Goal: Navigation & Orientation: Find specific page/section

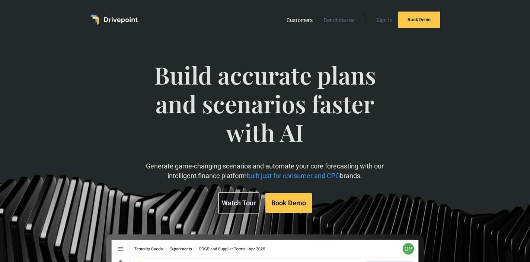
click at [306, 22] on link "Customers" at bounding box center [300, 20] width 34 height 10
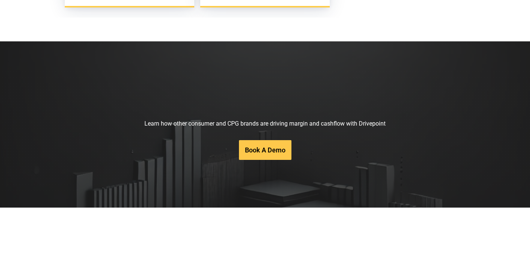
scroll to position [1558, 0]
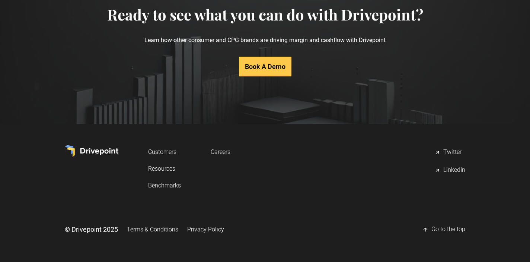
click at [221, 153] on link "Careers" at bounding box center [221, 152] width 20 height 14
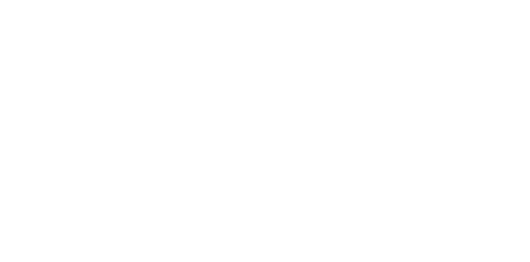
scroll to position [219, 0]
